Goal: Information Seeking & Learning: Check status

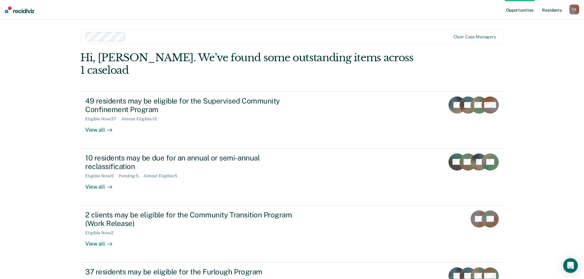
click at [550, 14] on link "Resident s" at bounding box center [551, 10] width 22 height 20
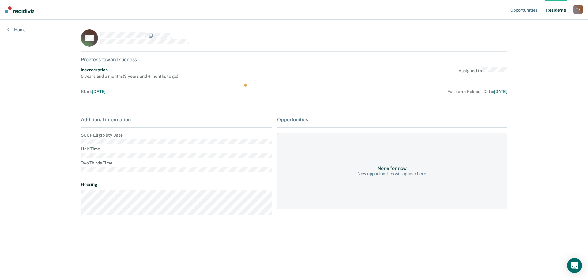
click at [344, 169] on div "None for now New opportunities will appear here." at bounding box center [392, 171] width 230 height 77
click at [390, 170] on div "None for now" at bounding box center [392, 168] width 30 height 6
click at [392, 177] on div "None for now New opportunities will appear here." at bounding box center [392, 171] width 230 height 77
click at [381, 207] on div "None for now New opportunities will appear here." at bounding box center [392, 171] width 230 height 77
click at [549, 10] on link "Resident s" at bounding box center [556, 10] width 22 height 20
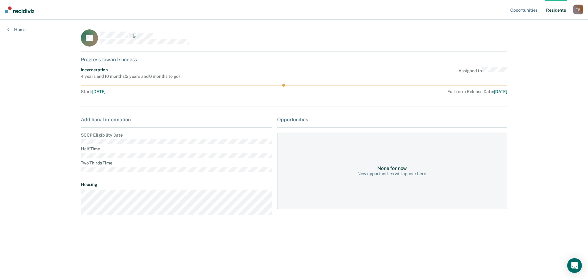
click at [551, 8] on link "Resident s" at bounding box center [556, 10] width 22 height 20
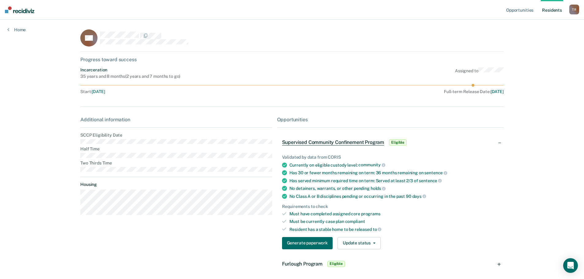
click at [550, 12] on link "Resident s" at bounding box center [551, 10] width 22 height 20
click at [558, 9] on link "Resident s" at bounding box center [551, 10] width 22 height 20
click at [578, 9] on div "T R" at bounding box center [574, 10] width 10 height 10
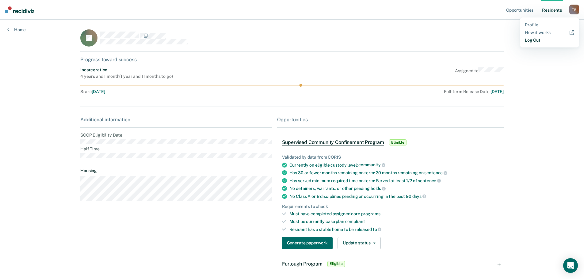
click at [538, 40] on link "Log Out" at bounding box center [549, 40] width 49 height 5
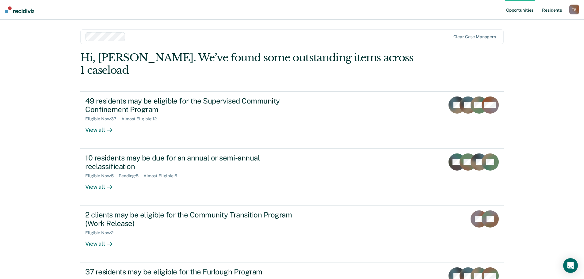
click at [555, 9] on link "Resident s" at bounding box center [551, 10] width 22 height 20
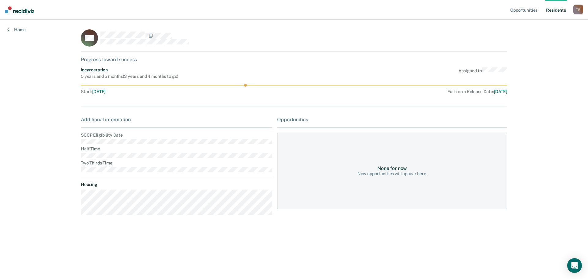
click at [402, 161] on div "None for now New opportunities will appear here." at bounding box center [392, 171] width 230 height 77
click at [402, 162] on div "None for now New opportunities will appear here." at bounding box center [392, 171] width 230 height 77
click at [400, 181] on div "None for now New opportunities will appear here." at bounding box center [392, 171] width 230 height 77
click at [529, 9] on link "Opportunities" at bounding box center [524, 10] width 30 height 20
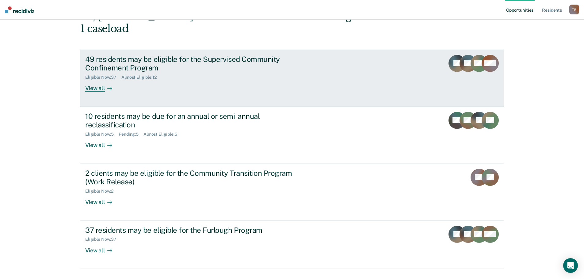
scroll to position [44, 0]
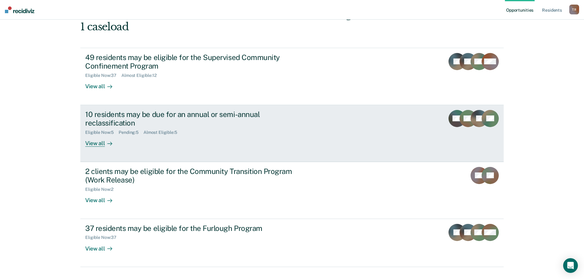
click at [139, 130] on div "Pending : 5" at bounding box center [131, 132] width 25 height 5
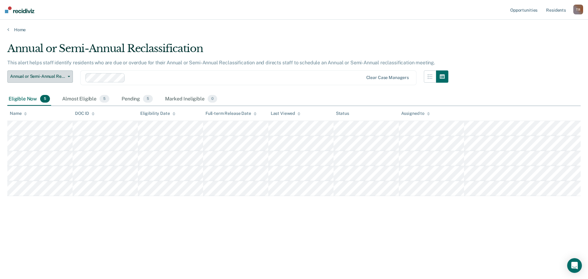
click at [71, 76] on button "Annual or Semi-Annual Reclassification" at bounding box center [40, 76] width 66 height 12
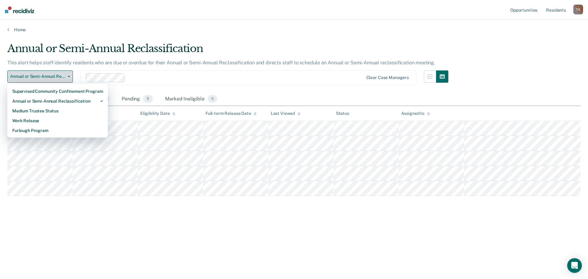
click at [71, 76] on button "Annual or Semi-Annual Reclassification" at bounding box center [40, 76] width 66 height 12
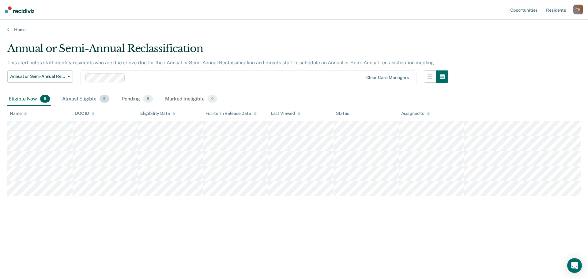
click at [85, 99] on div "Almost Eligible 5" at bounding box center [86, 99] width 50 height 13
click at [126, 99] on div "Pending 5" at bounding box center [137, 99] width 34 height 13
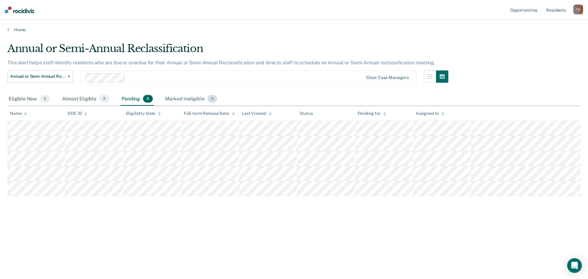
click at [174, 100] on div "Marked Ineligible 0" at bounding box center [191, 99] width 55 height 13
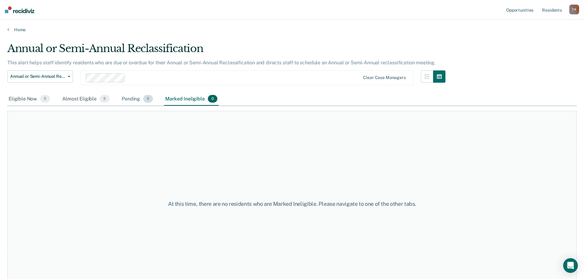
click at [130, 97] on div "Pending 5" at bounding box center [137, 99] width 34 height 13
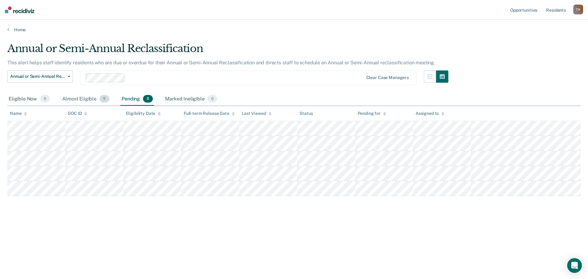
click at [90, 98] on div "Almost Eligible 5" at bounding box center [86, 99] width 50 height 13
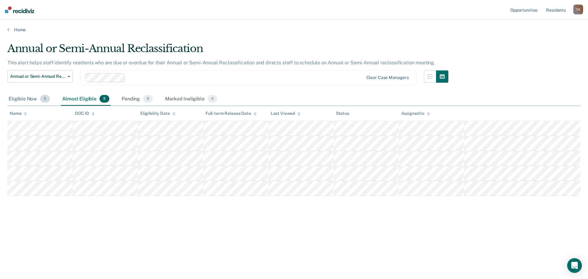
click at [35, 99] on div "Eligible Now 5" at bounding box center [29, 99] width 44 height 13
click at [434, 78] on button "button" at bounding box center [430, 76] width 12 height 12
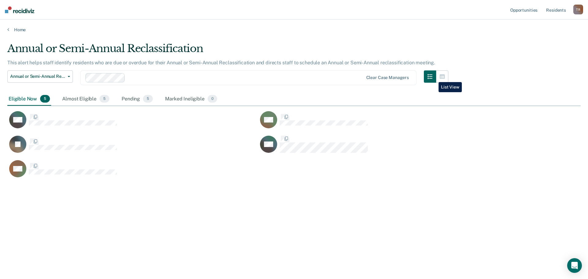
scroll to position [186, 569]
click at [442, 78] on icon "button" at bounding box center [442, 76] width 5 height 4
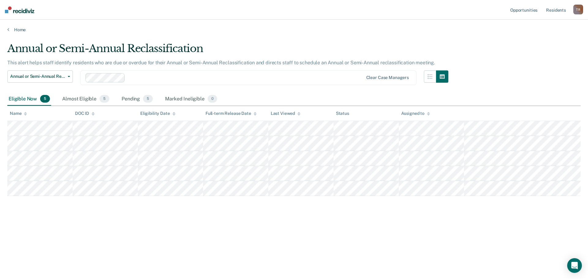
click at [576, 11] on div "T R" at bounding box center [579, 10] width 10 height 10
click at [540, 40] on link "Log Out" at bounding box center [553, 40] width 49 height 5
